Goal: Task Accomplishment & Management: Complete application form

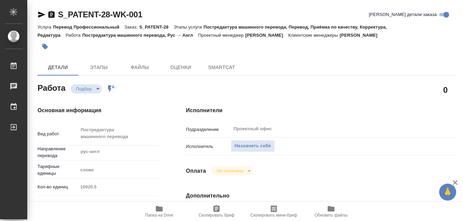
type textarea "x"
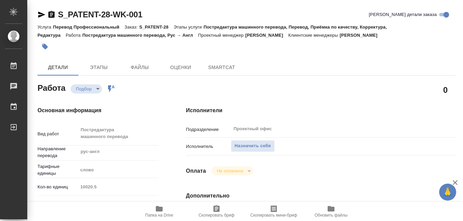
type textarea "x"
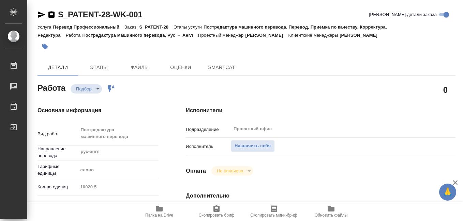
type textarea "x"
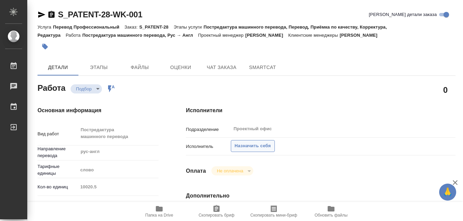
type textarea "x"
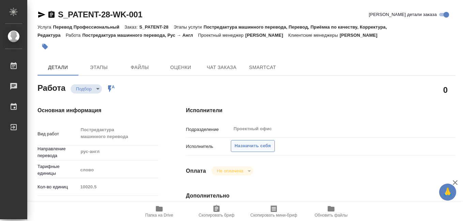
click at [248, 146] on span "Назначить себя" at bounding box center [252, 146] width 36 height 8
type textarea "x"
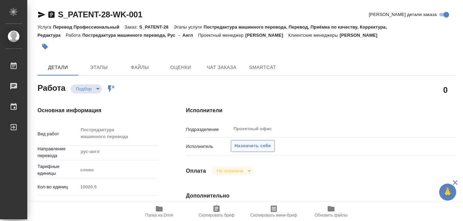
type textarea "x"
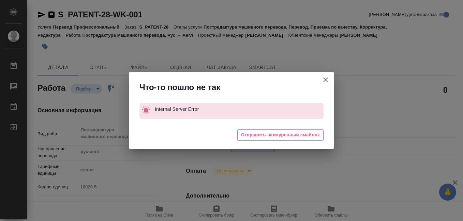
type textarea "x"
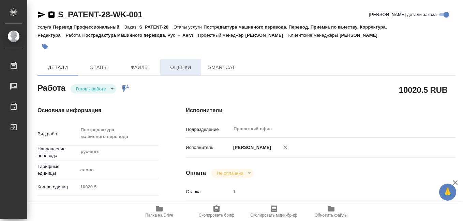
type textarea "x"
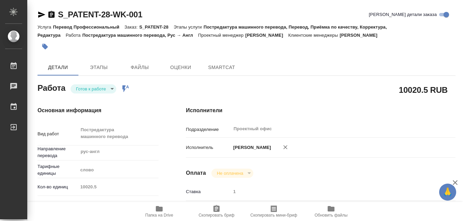
type textarea "x"
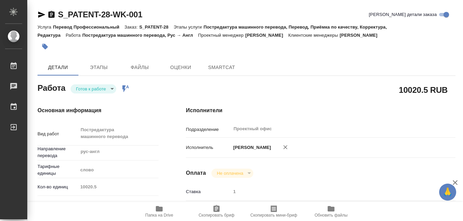
type textarea "x"
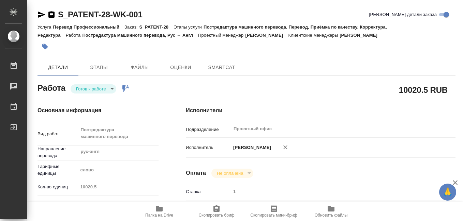
type textarea "x"
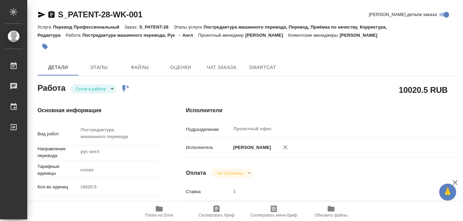
type textarea "x"
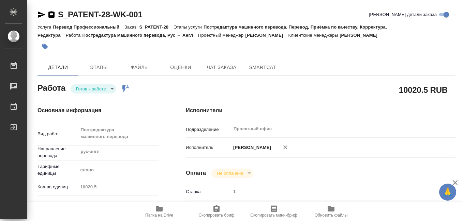
type textarea "x"
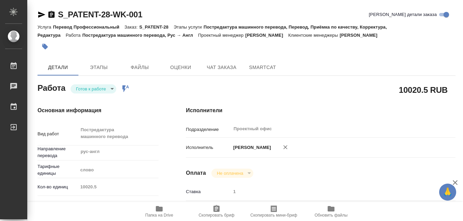
click at [157, 209] on icon "button" at bounding box center [159, 208] width 7 height 5
click at [275, 213] on icon "button" at bounding box center [273, 209] width 8 height 8
click at [156, 210] on icon "button" at bounding box center [159, 209] width 8 height 8
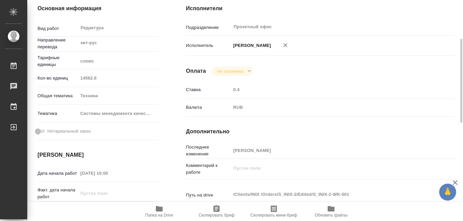
scroll to position [136, 0]
